Goal: Task Accomplishment & Management: Complete application form

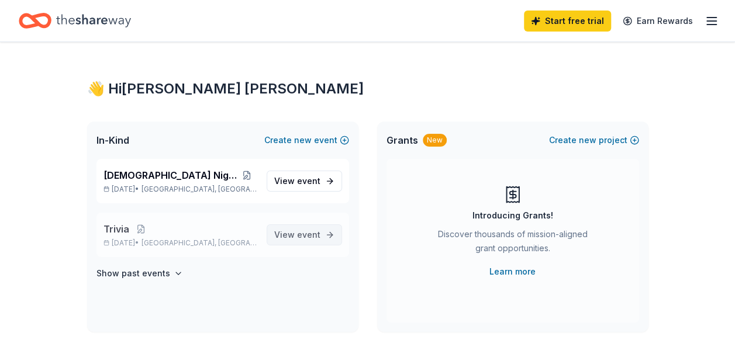
click at [298, 233] on span "event" at bounding box center [308, 235] width 23 height 10
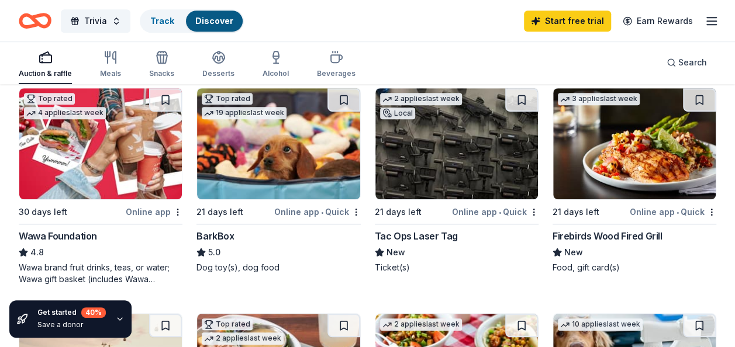
scroll to position [346, 0]
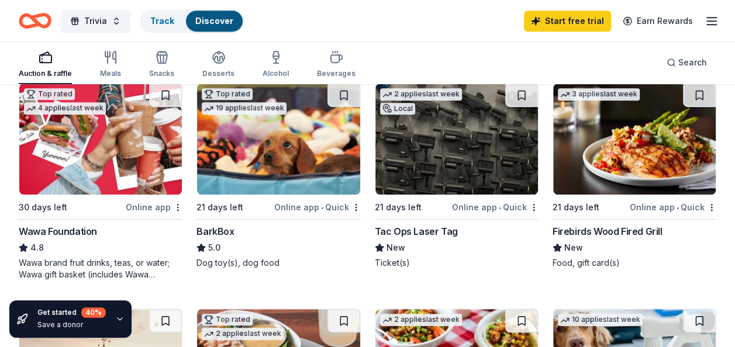
drag, startPoint x: 105, startPoint y: 137, endPoint x: 127, endPoint y: 136, distance: 21.7
drag, startPoint x: 642, startPoint y: 137, endPoint x: 684, endPoint y: 136, distance: 41.5
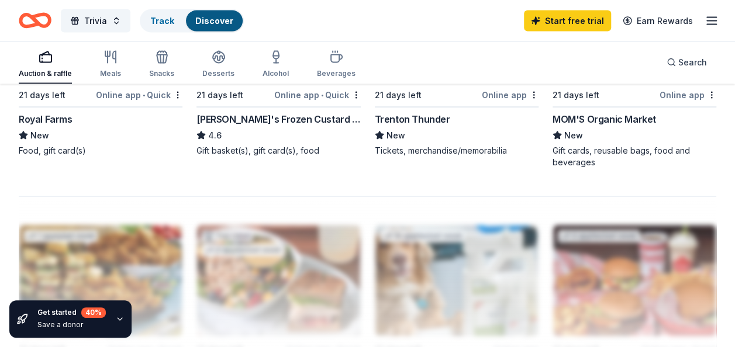
scroll to position [1182, 0]
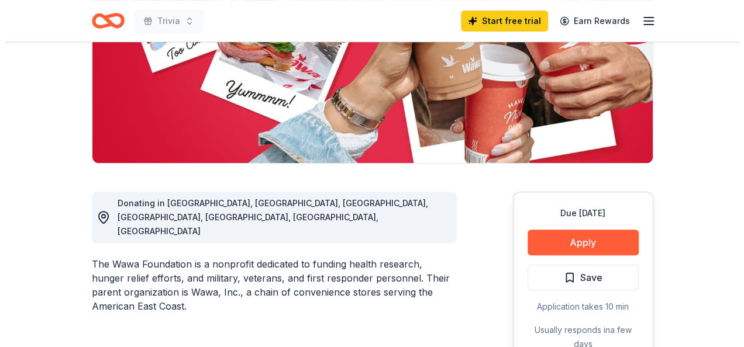
scroll to position [212, 0]
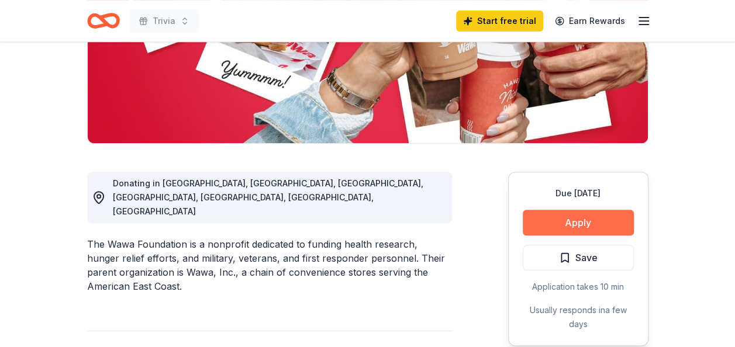
click at [571, 223] on button "Apply" at bounding box center [578, 223] width 111 height 26
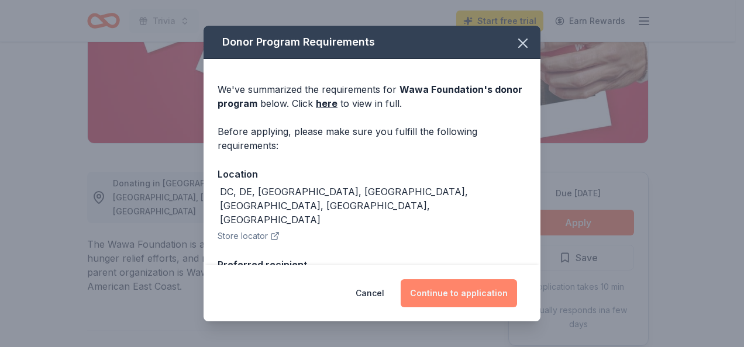
click at [474, 293] on button "Continue to application" at bounding box center [458, 293] width 116 height 28
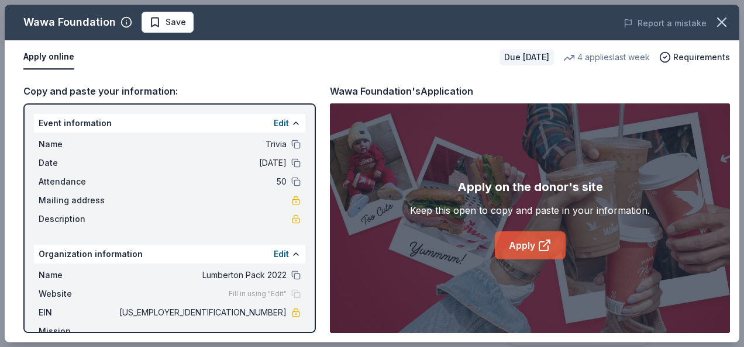
click at [525, 248] on link "Apply" at bounding box center [530, 245] width 71 height 28
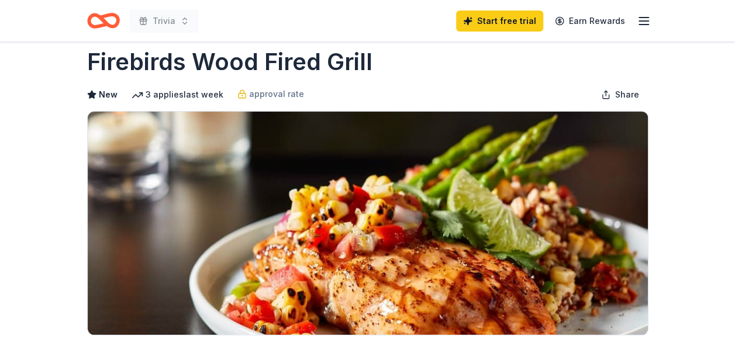
scroll to position [12, 0]
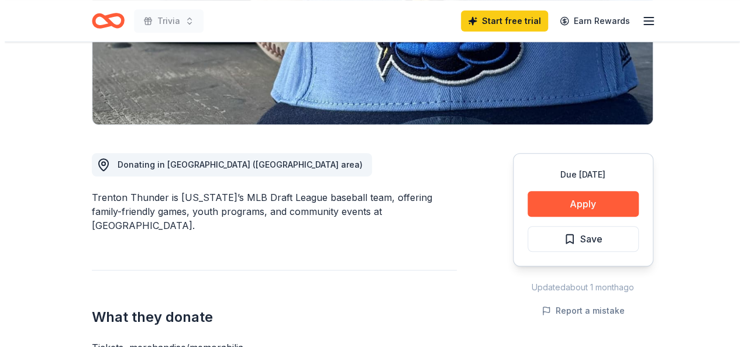
scroll to position [262, 0]
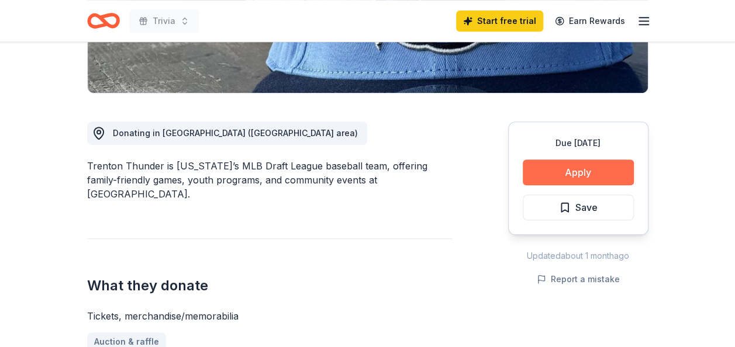
click at [573, 168] on button "Apply" at bounding box center [578, 173] width 111 height 26
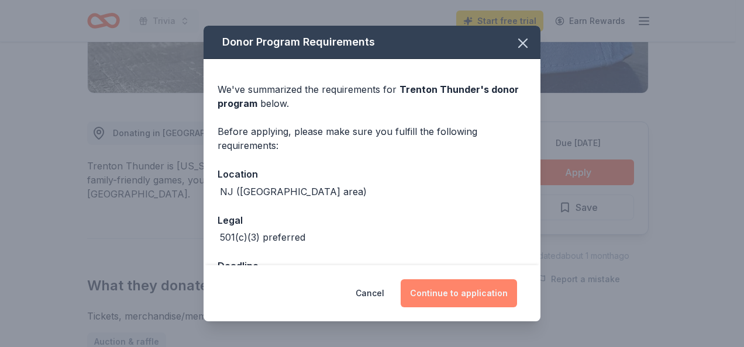
click at [442, 300] on button "Continue to application" at bounding box center [458, 293] width 116 height 28
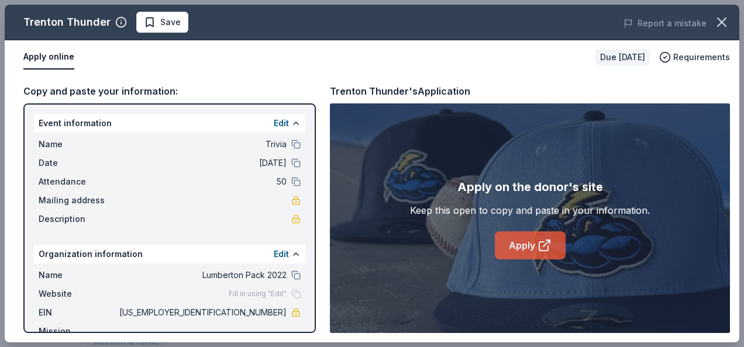
click at [513, 245] on link "Apply" at bounding box center [530, 245] width 71 height 28
